Goal: Transaction & Acquisition: Book appointment/travel/reservation

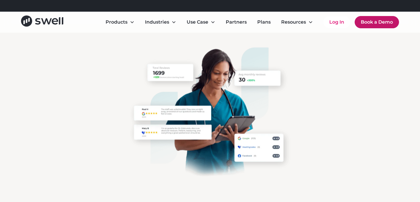
click at [381, 21] on link "Book a Demo" at bounding box center [377, 22] width 44 height 12
